Goal: Information Seeking & Learning: Compare options

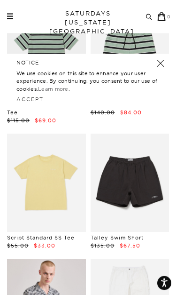
scroll to position [130, 0]
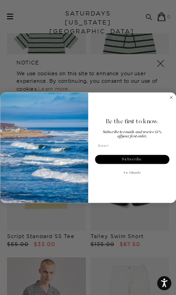
click at [172, 97] on circle "Close dialog" at bounding box center [171, 96] width 5 height 5
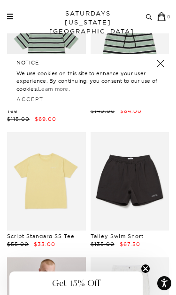
click at [158, 64] on link at bounding box center [160, 63] width 13 height 13
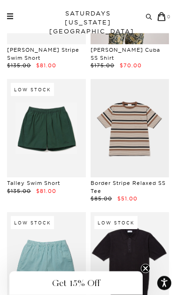
scroll to position [1632, 0]
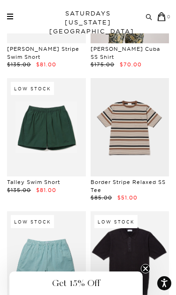
click at [144, 179] on link "Border Stripe Relaxed SS Tee" at bounding box center [128, 186] width 75 height 15
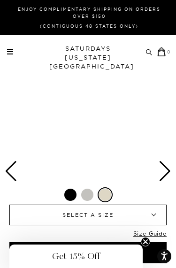
click at [147, 243] on icon "Close teaser" at bounding box center [146, 242] width 4 height 4
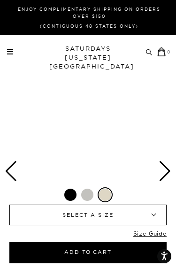
click at [165, 169] on div "Next slide" at bounding box center [165, 171] width 13 height 21
click at [163, 173] on div "Next slide" at bounding box center [165, 171] width 13 height 21
click at [165, 175] on div "Next slide" at bounding box center [165, 171] width 13 height 21
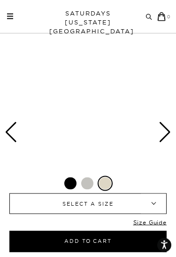
scroll to position [36, 0]
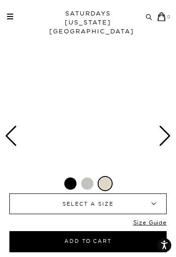
click at [90, 182] on div at bounding box center [87, 183] width 12 height 12
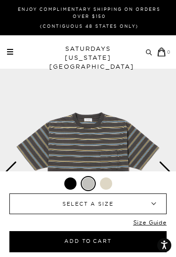
click at [106, 183] on div at bounding box center [106, 183] width 12 height 12
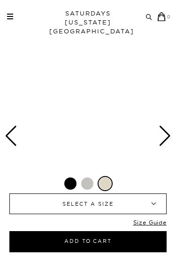
scroll to position [36, 0]
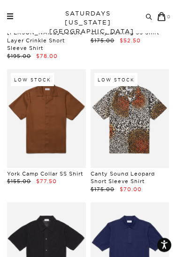
scroll to position [8839, 0]
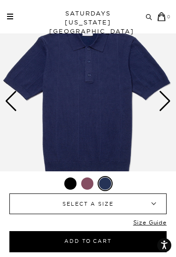
scroll to position [70, 0]
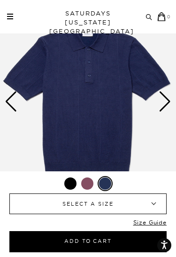
click at [165, 102] on div "Next slide" at bounding box center [165, 101] width 13 height 21
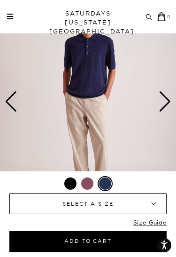
click at [163, 102] on div "Next slide" at bounding box center [165, 101] width 13 height 21
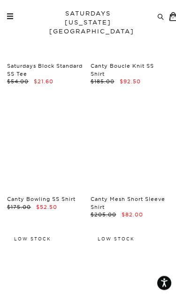
scroll to position [9212, 0]
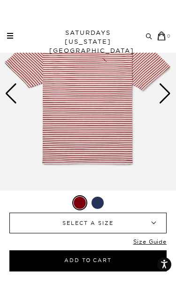
scroll to position [95, 0]
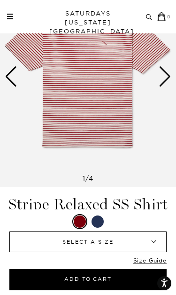
click at [169, 77] on div "Next slide" at bounding box center [165, 76] width 13 height 21
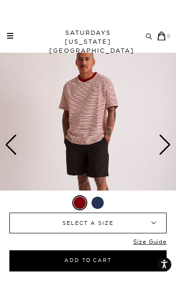
scroll to position [47, 0]
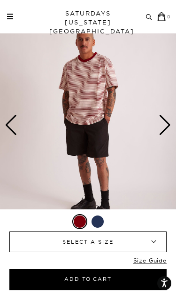
click at [162, 121] on div "Next slide" at bounding box center [165, 125] width 13 height 21
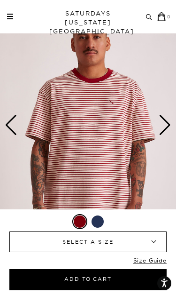
click at [161, 126] on div "Next slide" at bounding box center [165, 125] width 13 height 21
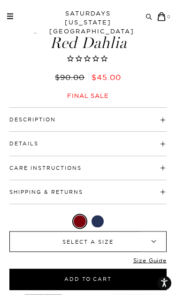
scroll to position [279, 0]
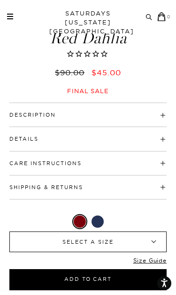
click at [56, 115] on span at bounding box center [56, 114] width 0 height 7
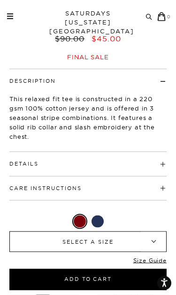
click at [164, 162] on h4 "Details" at bounding box center [87, 160] width 157 height 16
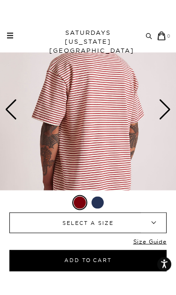
scroll to position [112, 0]
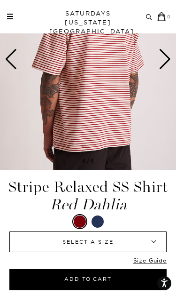
click at [163, 260] on link "Size Guide" at bounding box center [150, 263] width 33 height 12
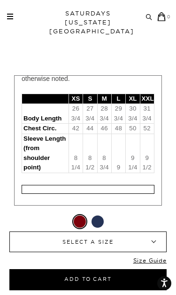
scroll to position [70, 0]
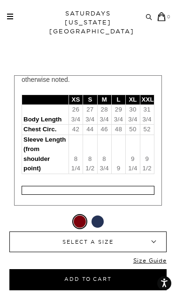
click at [59, 125] on td "Chest Circ." at bounding box center [45, 130] width 47 height 10
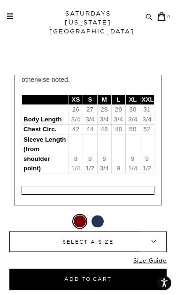
click at [147, 242] on b "▾" at bounding box center [153, 242] width 25 height 20
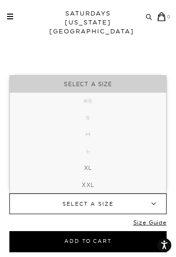
scroll to position [64, 0]
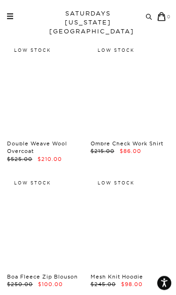
scroll to position [14400, 0]
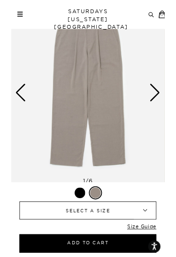
scroll to position [65, 0]
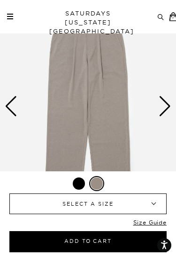
click at [165, 109] on div "Next slide" at bounding box center [165, 106] width 13 height 21
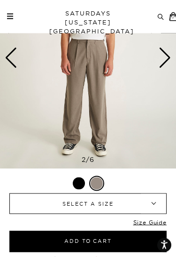
click at [161, 65] on div "Next slide" at bounding box center [165, 58] width 13 height 21
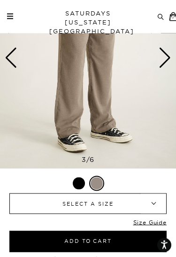
scroll to position [114, 0]
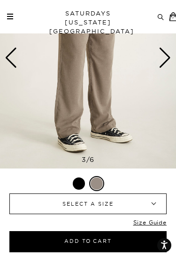
click at [163, 66] on div "Next slide" at bounding box center [165, 57] width 13 height 21
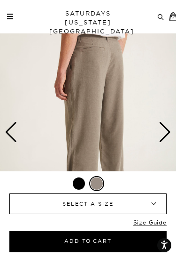
scroll to position [39, 0]
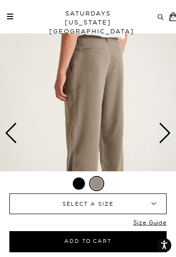
click at [159, 126] on div "Next slide" at bounding box center [165, 133] width 13 height 21
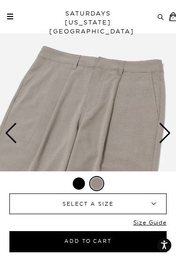
click at [147, 112] on img at bounding box center [88, 133] width 176 height 220
click at [162, 133] on div "Next slide" at bounding box center [165, 133] width 13 height 21
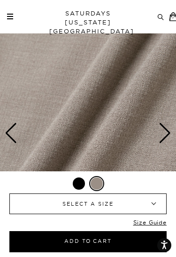
scroll to position [0, 18]
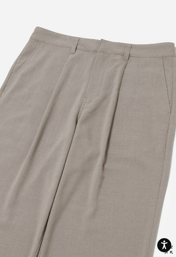
click at [168, 144] on img at bounding box center [89, 128] width 214 height 257
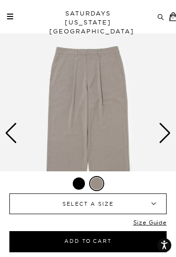
click at [168, 135] on div "Next slide" at bounding box center [165, 133] width 13 height 21
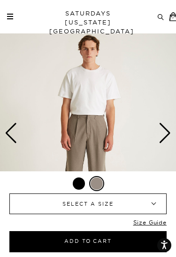
click at [5, 130] on div "Previous slide" at bounding box center [11, 133] width 13 height 21
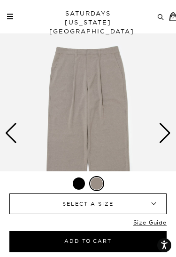
click at [11, 134] on div "Previous slide" at bounding box center [11, 133] width 13 height 21
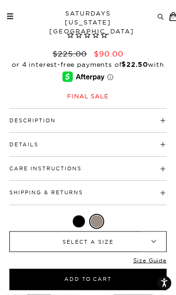
click at [56, 119] on span at bounding box center [56, 121] width 0 height 7
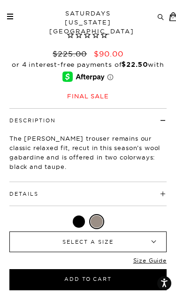
click at [158, 192] on h4 "Details" at bounding box center [87, 190] width 157 height 16
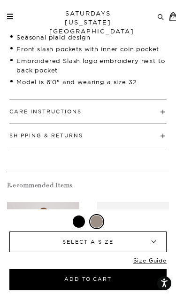
scroll to position [528, 0]
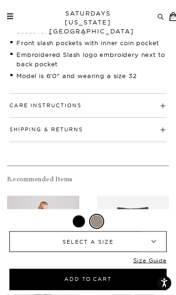
click at [160, 105] on h4 "Care Instructions" at bounding box center [87, 102] width 157 height 16
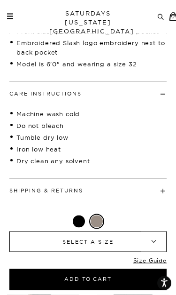
scroll to position [555, 0]
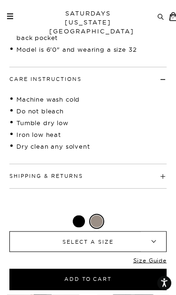
click at [163, 261] on link "Size Guide" at bounding box center [150, 263] width 33 height 12
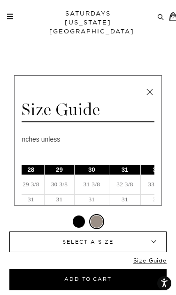
scroll to position [0, 65]
click at [147, 94] on link at bounding box center [150, 92] width 14 height 14
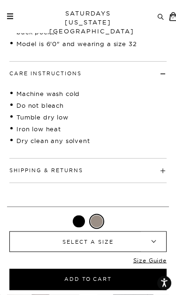
scroll to position [561, 0]
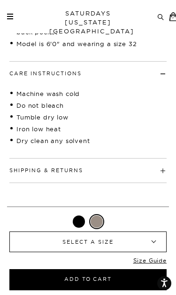
click at [152, 240] on b "▾" at bounding box center [153, 242] width 25 height 20
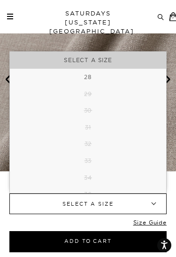
scroll to position [85, 0]
